Goal: Find contact information: Find contact information

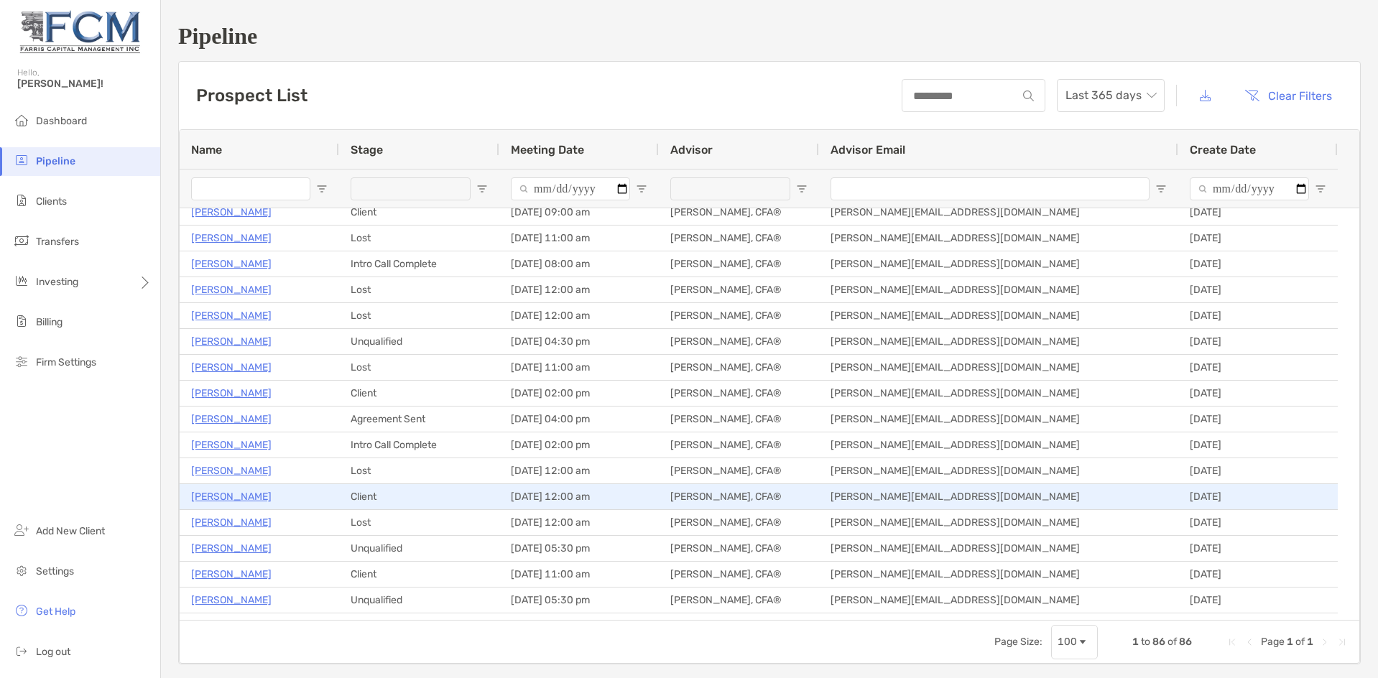
click at [221, 497] on p "[PERSON_NAME]" at bounding box center [231, 497] width 80 height 18
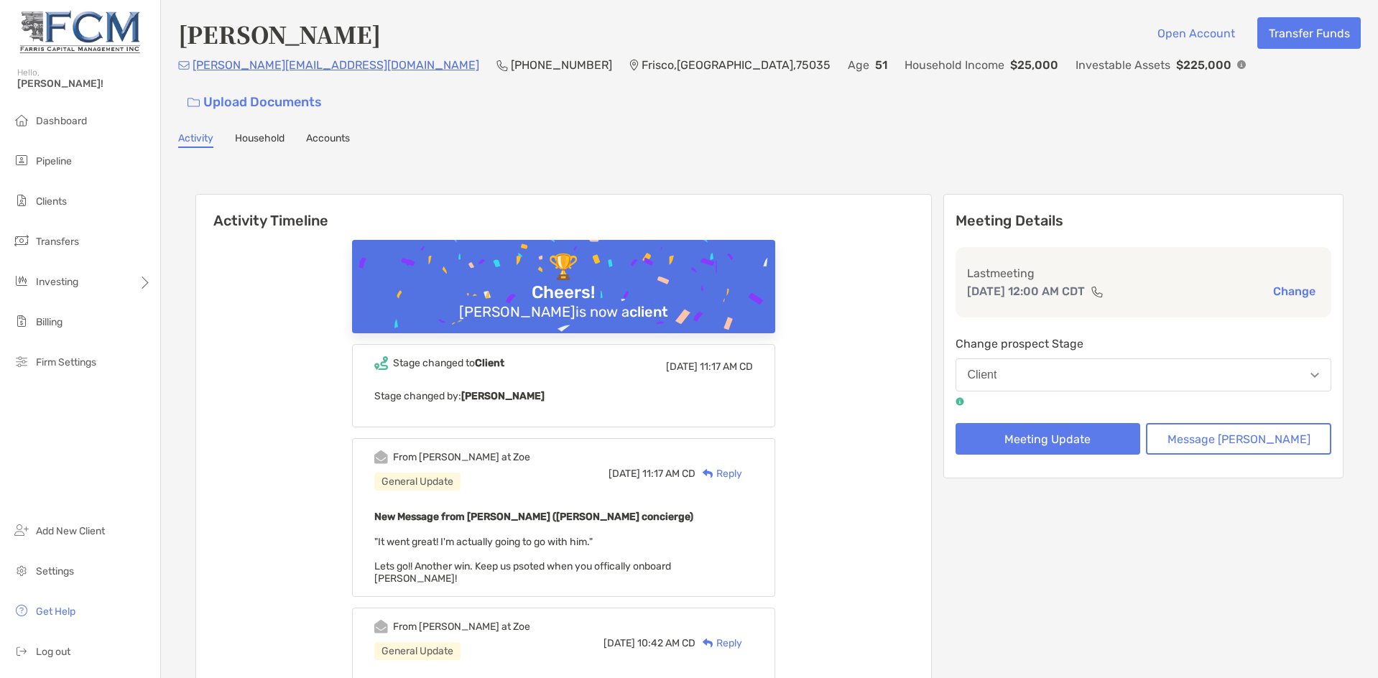
click at [302, 73] on div "eric@ericsazer.com (845) 750-7767 Frisco , TX , 75035 Age 51 Household Income $…" at bounding box center [769, 87] width 1183 height 62
drag, startPoint x: 300, startPoint y: 74, endPoint x: 194, endPoint y: 75, distance: 105.6
click at [194, 75] on div "eric@ericsazer.com (845) 750-7767 Frisco , TX , 75035 Age 51 Household Income $…" at bounding box center [769, 87] width 1183 height 62
copy p "[PERSON_NAME][EMAIL_ADDRESS][DOMAIN_NAME]"
